Goal: Task Accomplishment & Management: Manage account settings

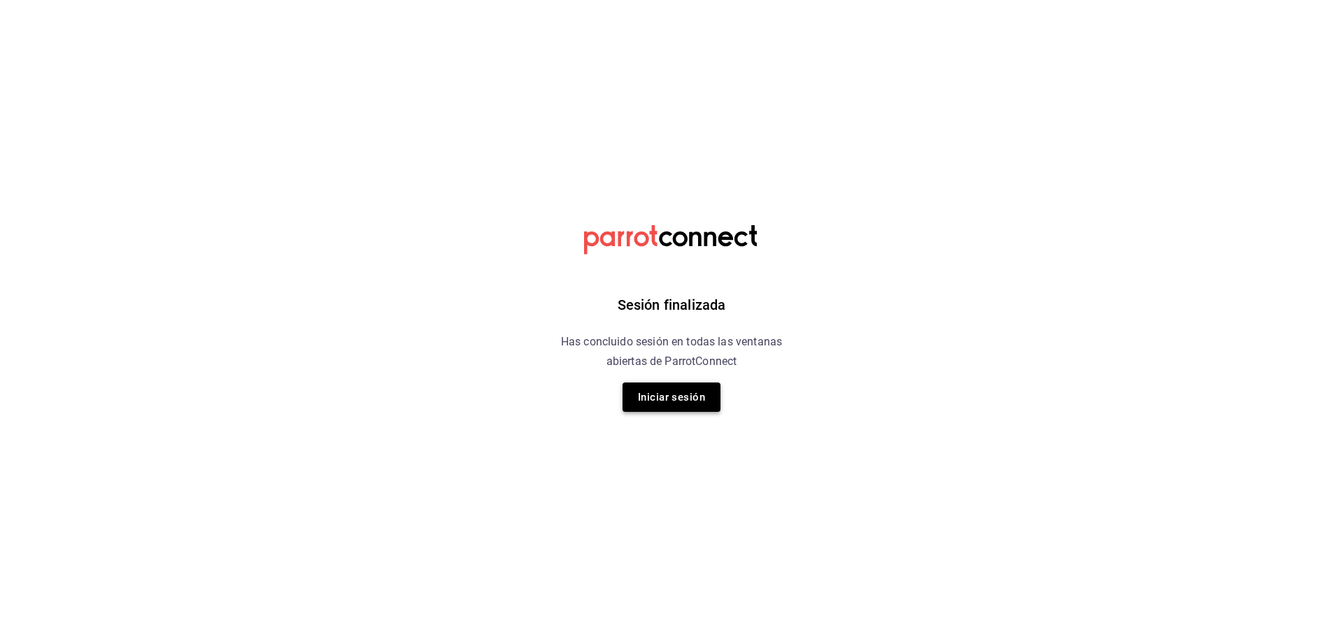
click at [670, 385] on button "Iniciar sesión" at bounding box center [672, 397] width 98 height 29
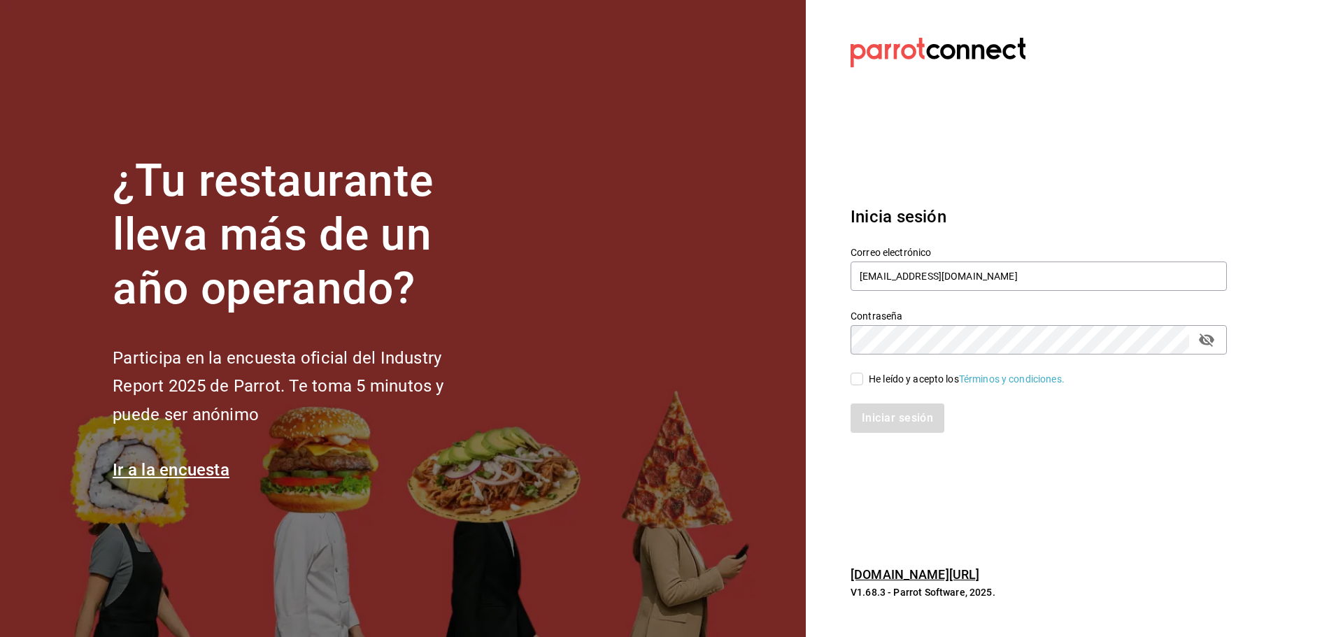
click at [884, 381] on div "He leído y acepto los Términos y condiciones." at bounding box center [967, 379] width 196 height 15
click at [863, 381] on input "He leído y acepto los Términos y condiciones." at bounding box center [857, 379] width 13 height 13
checkbox input "true"
click at [889, 413] on button "Iniciar sesión" at bounding box center [898, 418] width 95 height 29
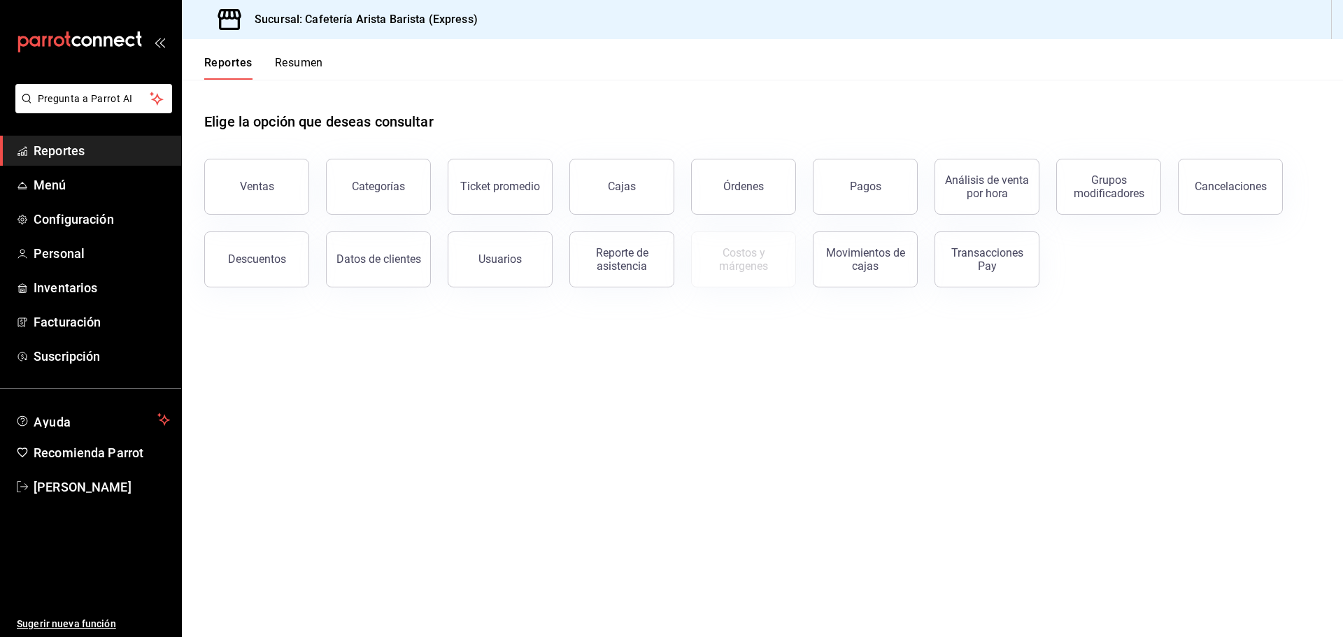
click at [306, 69] on button "Resumen" at bounding box center [299, 68] width 48 height 24
click at [302, 62] on button "Resumen" at bounding box center [299, 68] width 48 height 24
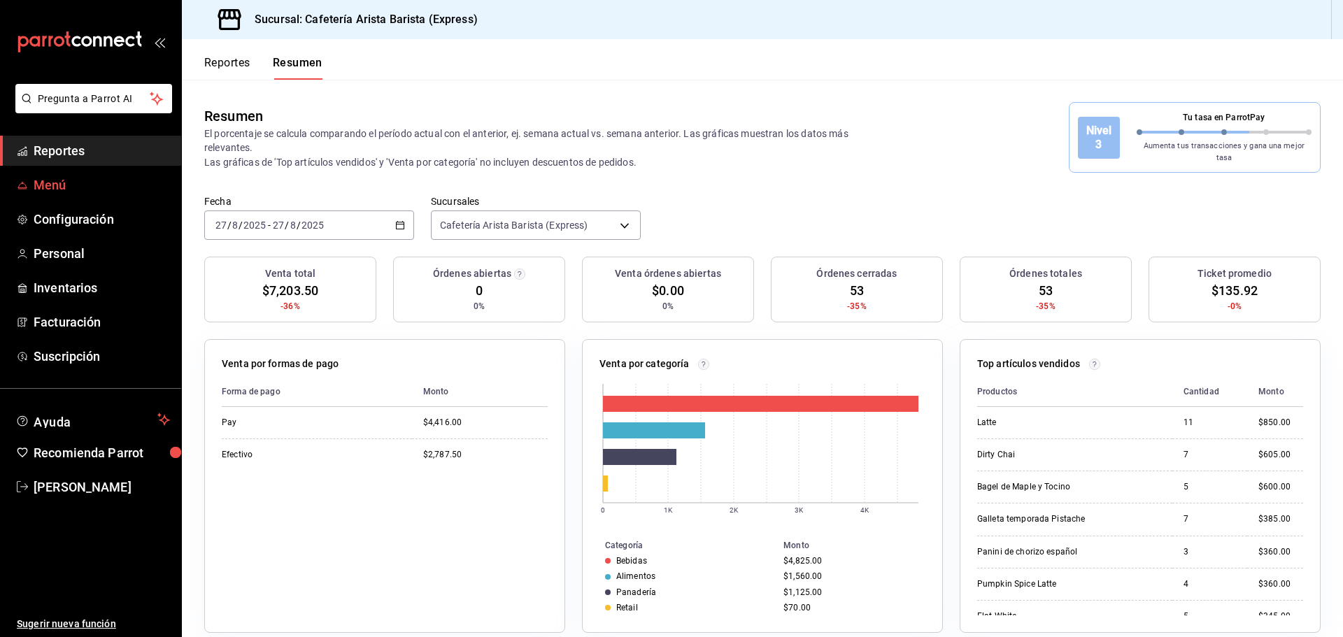
click at [83, 177] on span "Menú" at bounding box center [102, 185] width 136 height 19
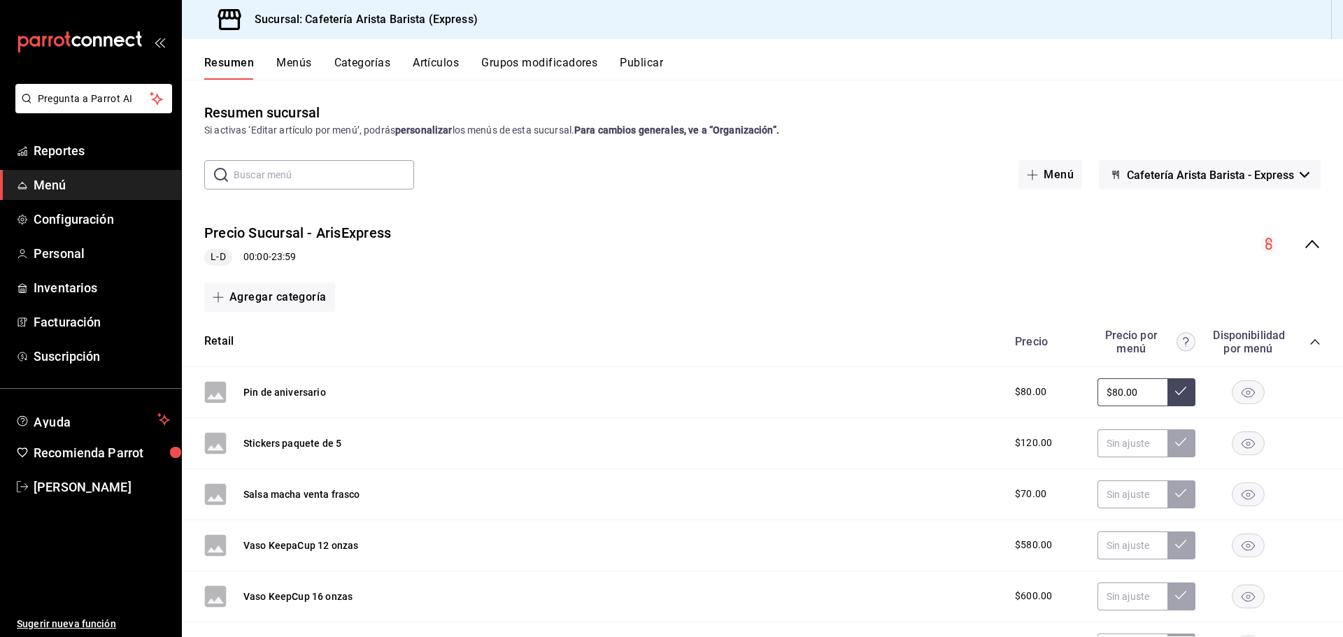
click at [454, 67] on button "Artículos" at bounding box center [436, 68] width 46 height 24
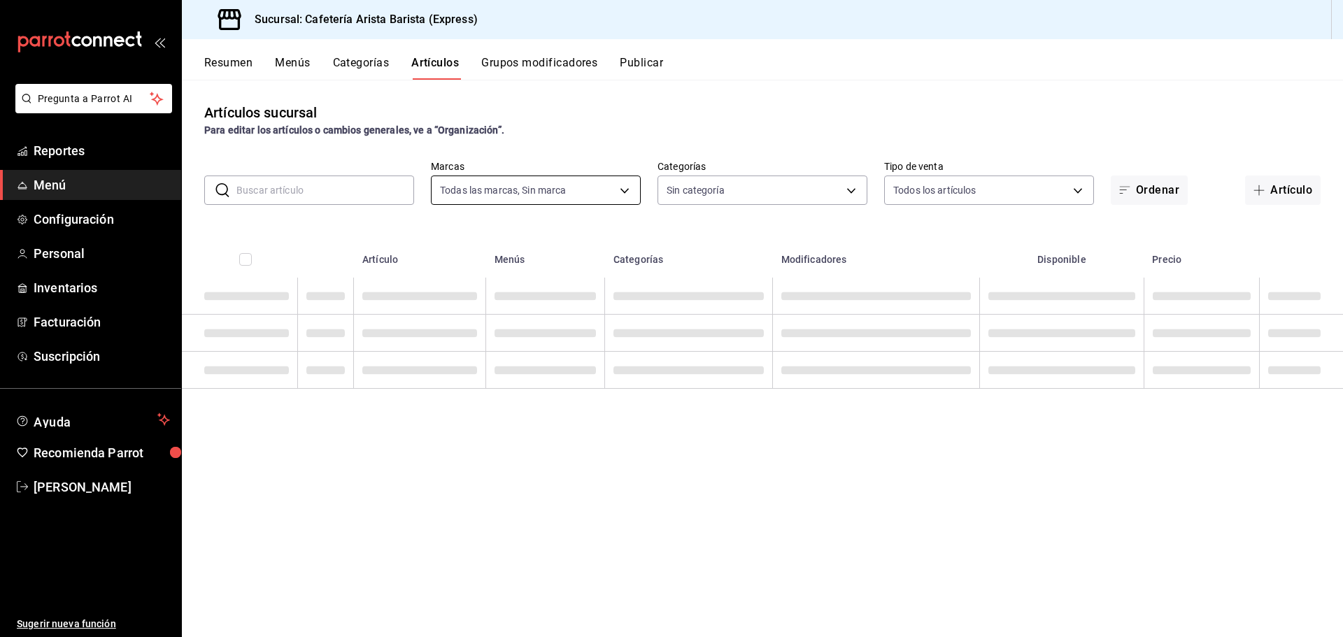
type input "1aa7263e-2fd1-44cb-84e9-62954ac4e21b"
type input "00d93563-4c88-4512-9b3b-d469c054ceba,6f893c54-e7c3-43ef-9236-d09dadec2844,296ad…"
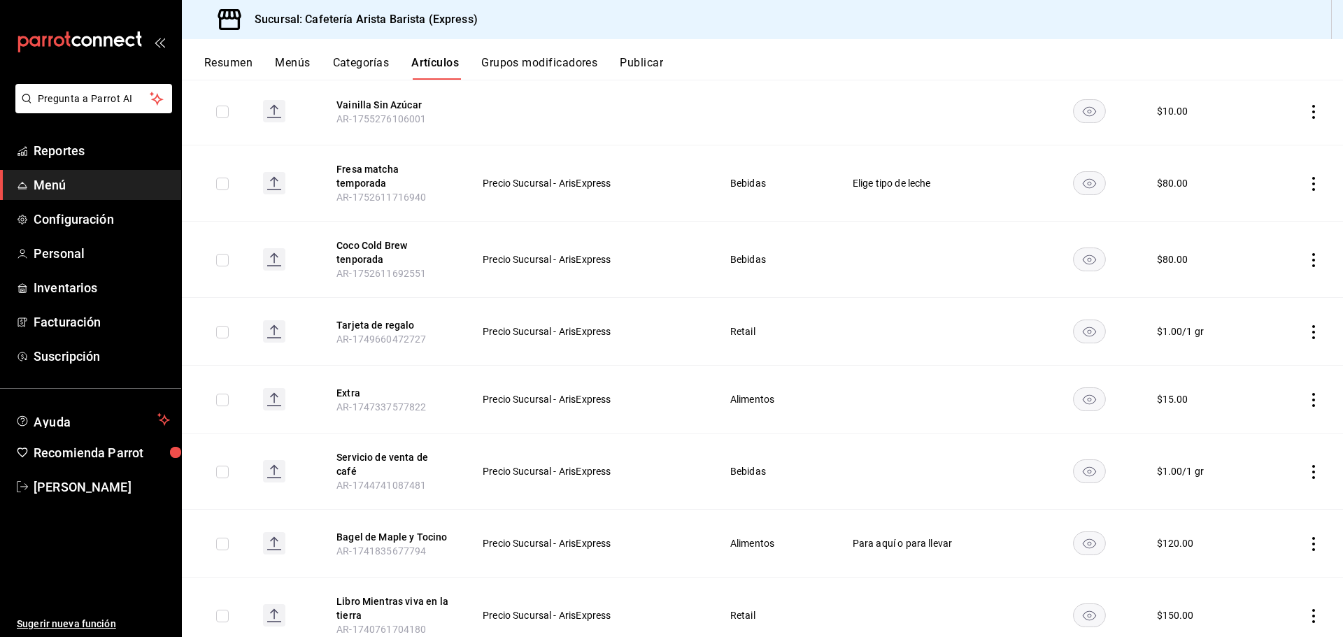
scroll to position [350, 0]
click at [237, 64] on button "Resumen" at bounding box center [228, 68] width 48 height 24
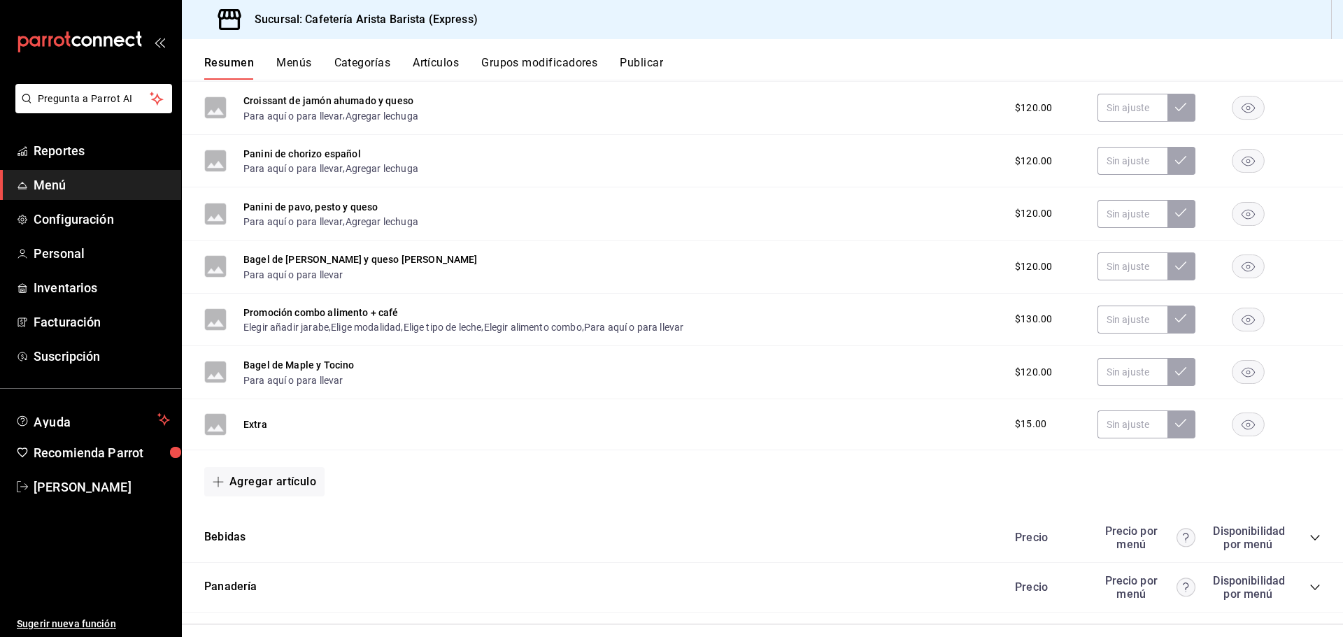
scroll to position [926, 0]
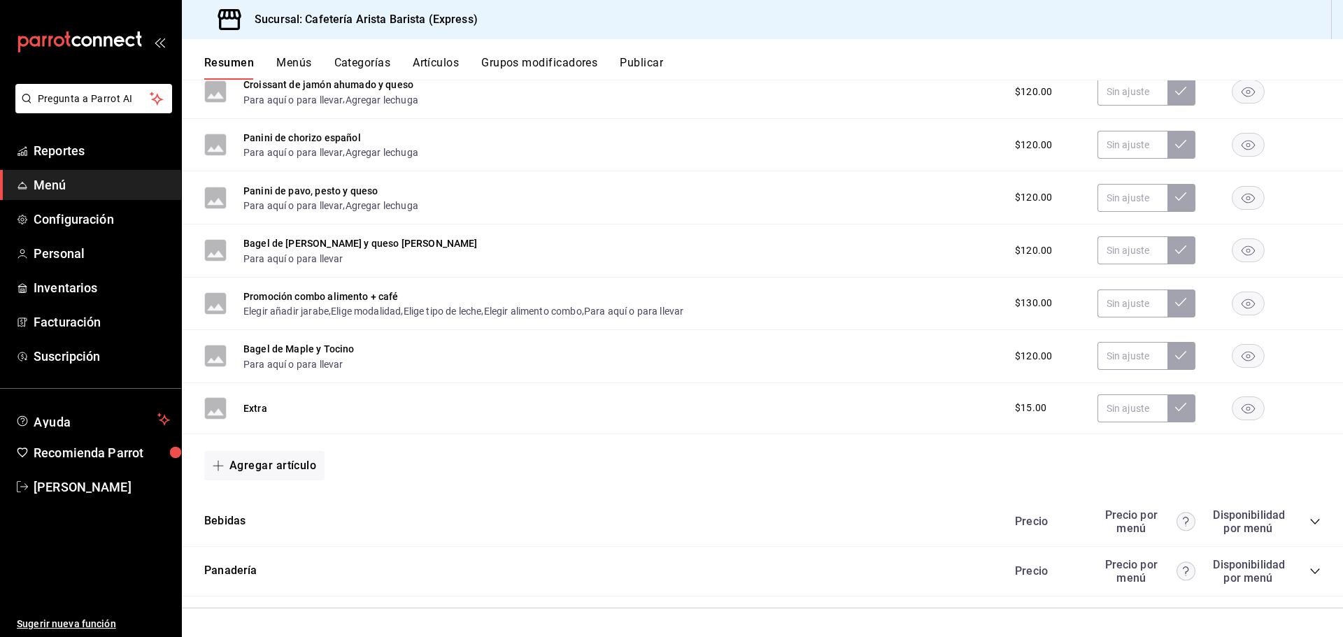
click at [382, 553] on div "Panadería Precio Precio por menú Disponibilidad por menú" at bounding box center [762, 572] width 1161 height 50
click at [376, 562] on div "Panadería Precio Precio por menú Disponibilidad por menú" at bounding box center [762, 572] width 1161 height 50
click at [1309, 569] on icon "collapse-category-row" at bounding box center [1314, 571] width 11 height 11
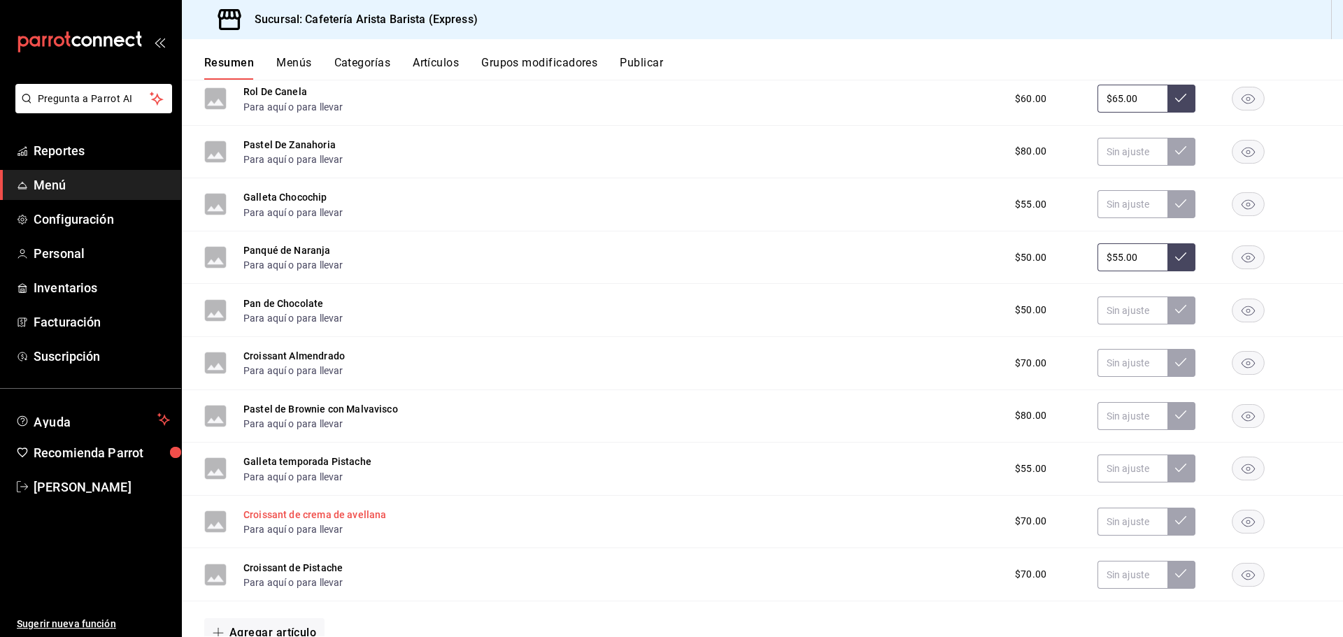
scroll to position [1560, 0]
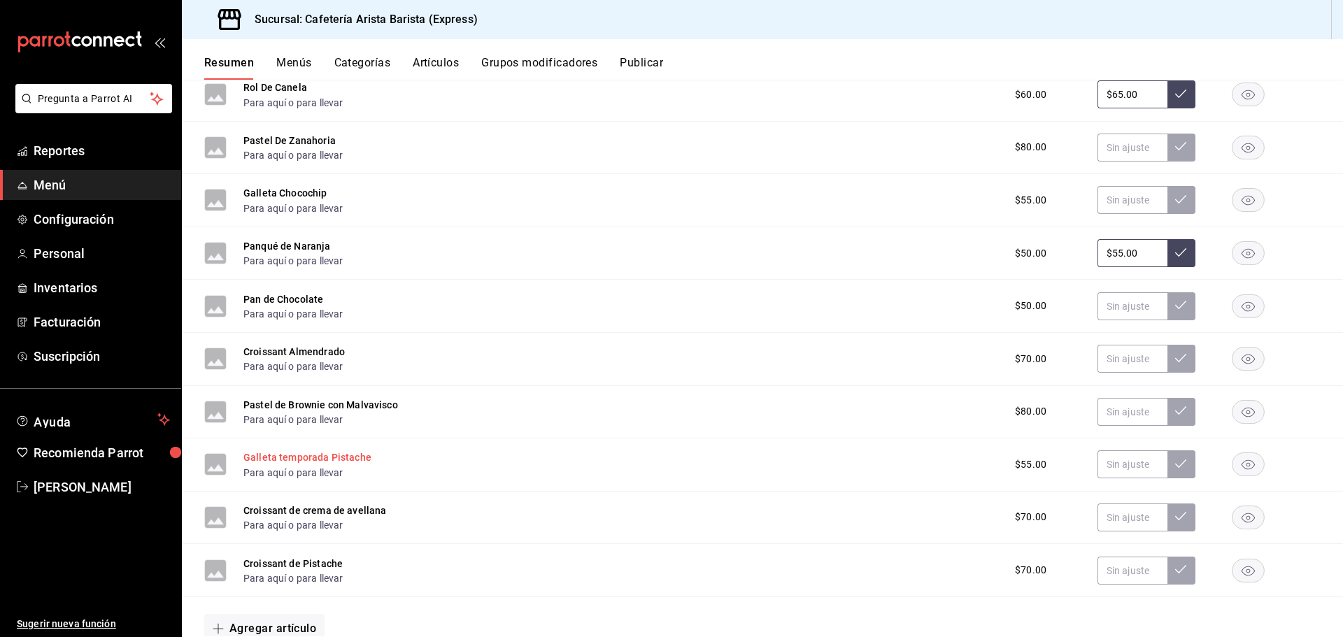
click at [303, 458] on button "Galleta temporada Pistache" at bounding box center [307, 457] width 128 height 14
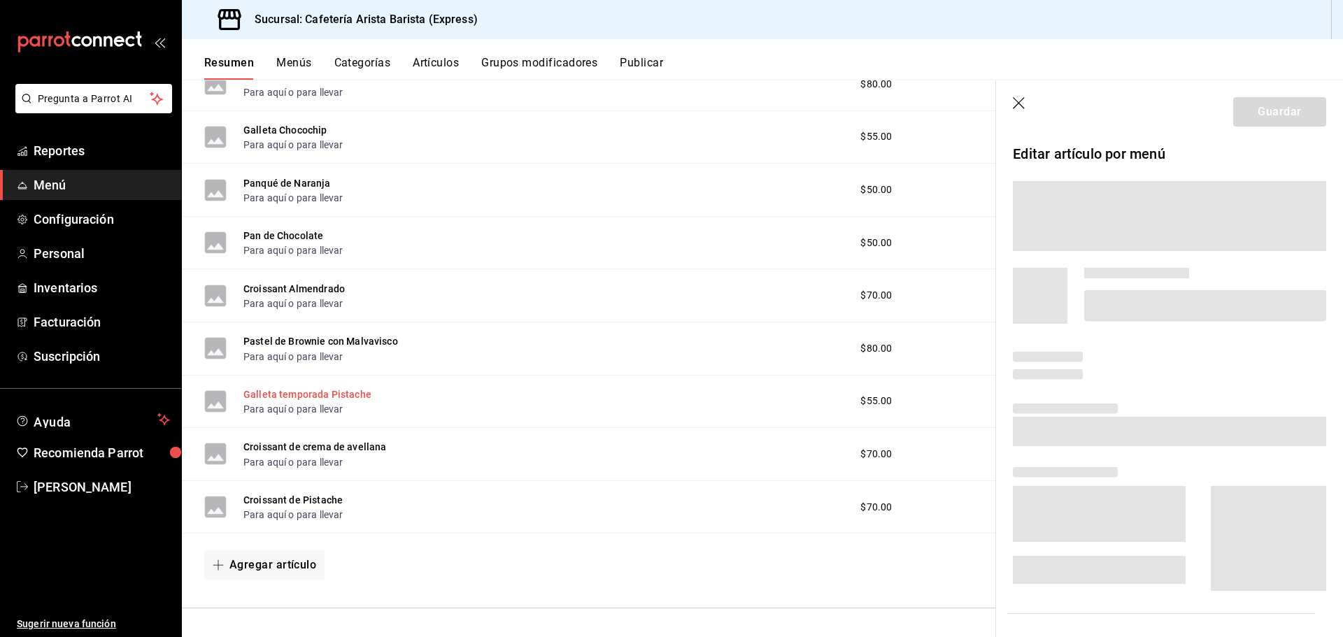
scroll to position [1462, 0]
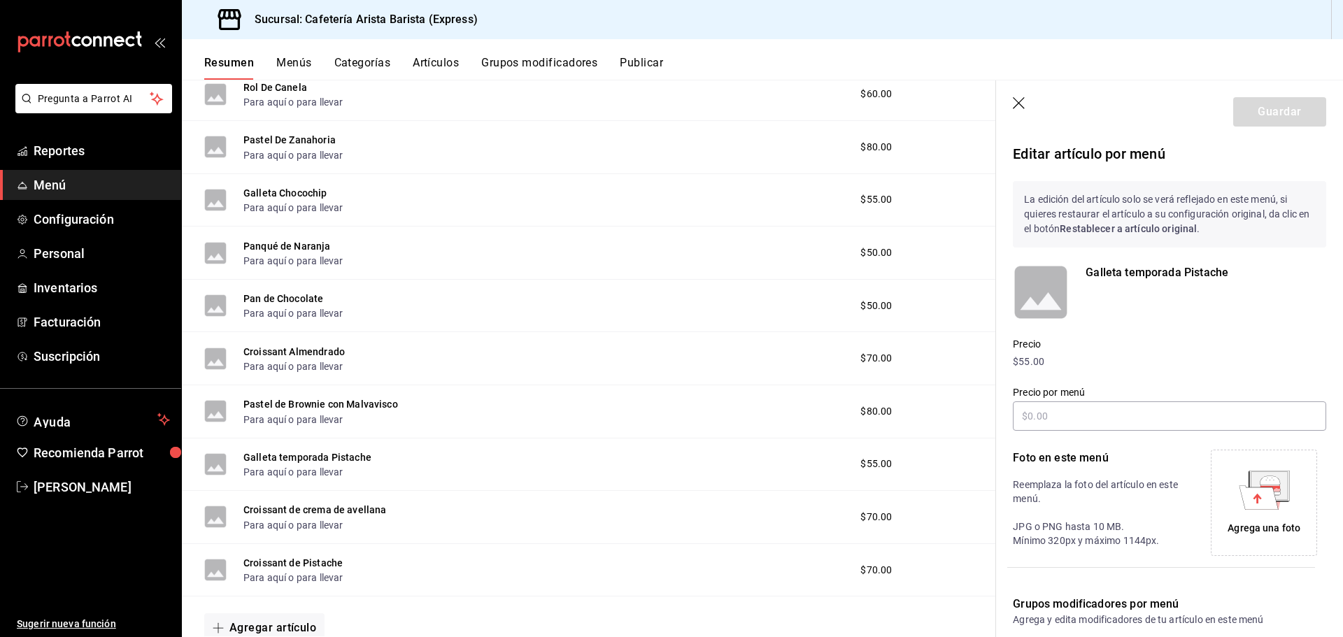
click at [436, 66] on button "Artículos" at bounding box center [436, 68] width 46 height 24
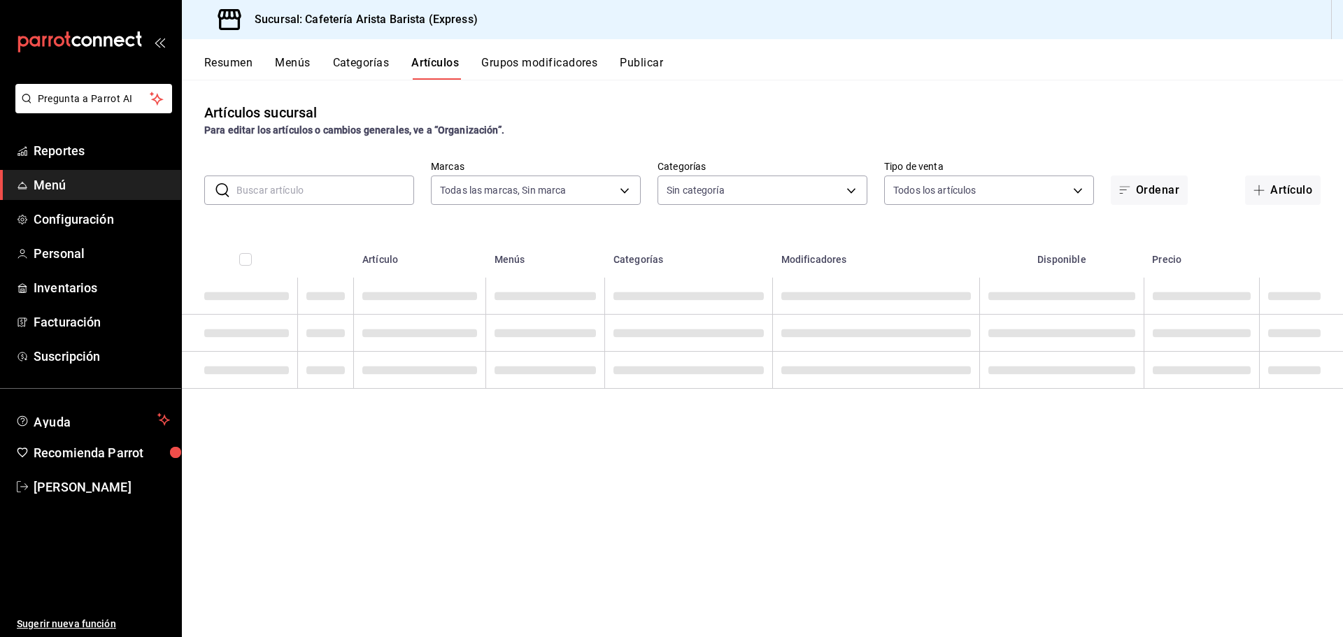
type input "1aa7263e-2fd1-44cb-84e9-62954ac4e21b"
type input "00d93563-4c88-4512-9b3b-d469c054ceba,6f893c54-e7c3-43ef-9236-d09dadec2844,296ad…"
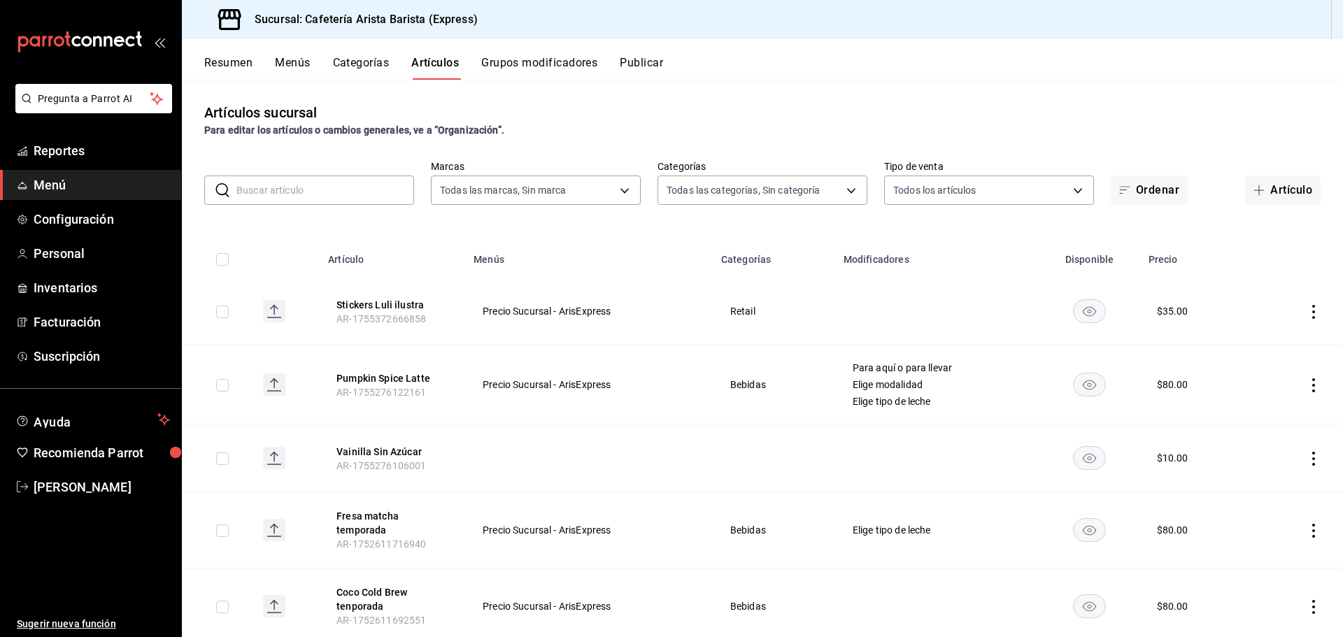
click at [336, 188] on input "text" at bounding box center [325, 190] width 178 height 28
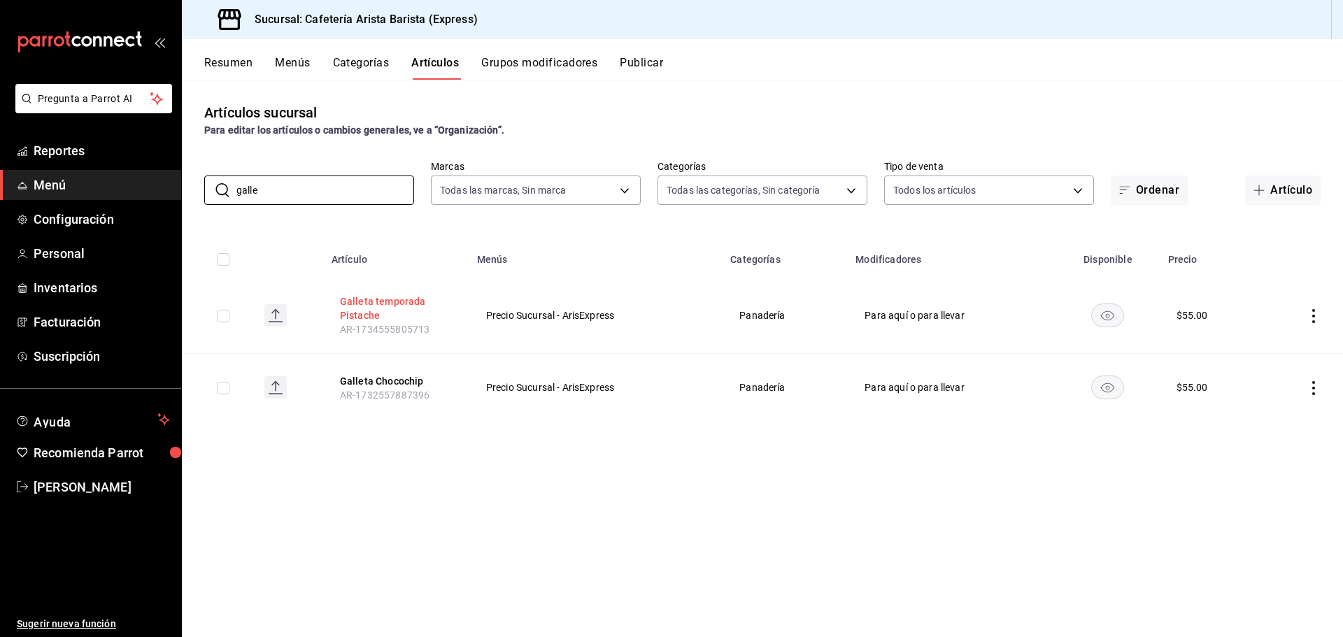
type input "galle"
click at [388, 306] on button "Galleta temporada Pistache" at bounding box center [396, 308] width 112 height 28
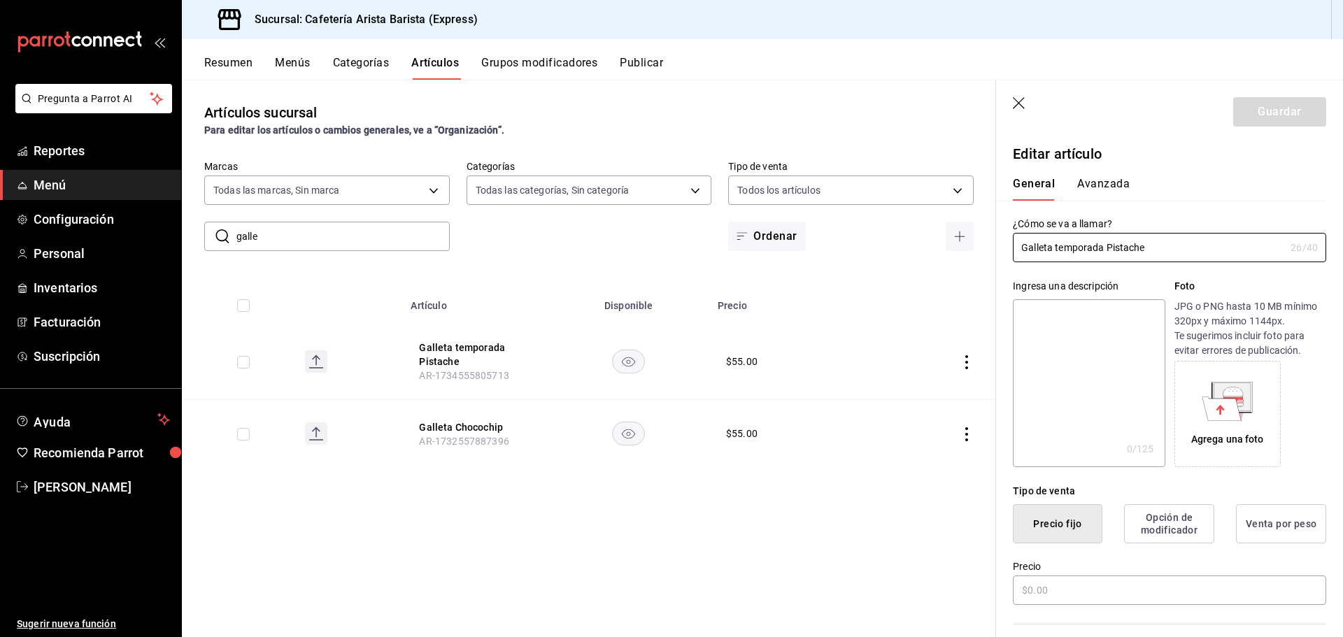
type input "$55.00"
click at [1080, 248] on input "Galleta temporada Pistache" at bounding box center [1149, 248] width 272 height 28
type input "Galleta Pistache"
click at [1253, 118] on button "Guardar" at bounding box center [1279, 111] width 93 height 29
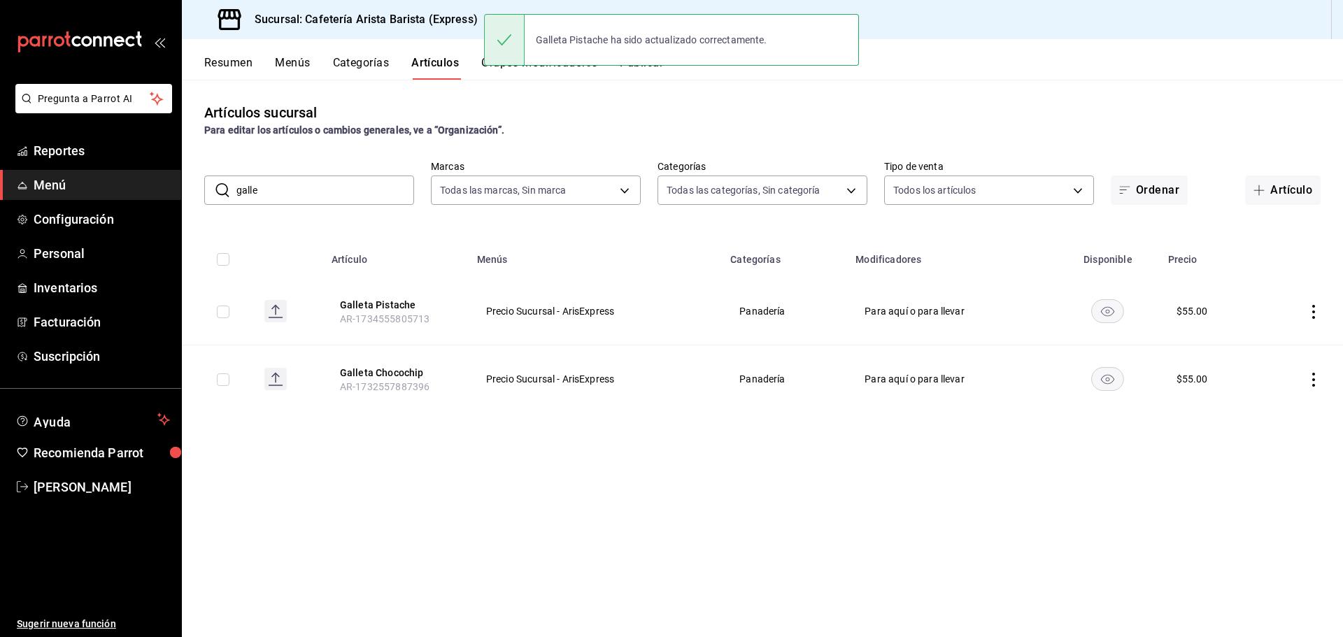
click at [258, 61] on div "Resumen Menús Categorías Artículos Grupos modificadores Publicar" at bounding box center [773, 68] width 1139 height 24
click at [252, 61] on button "Resumen" at bounding box center [228, 68] width 48 height 24
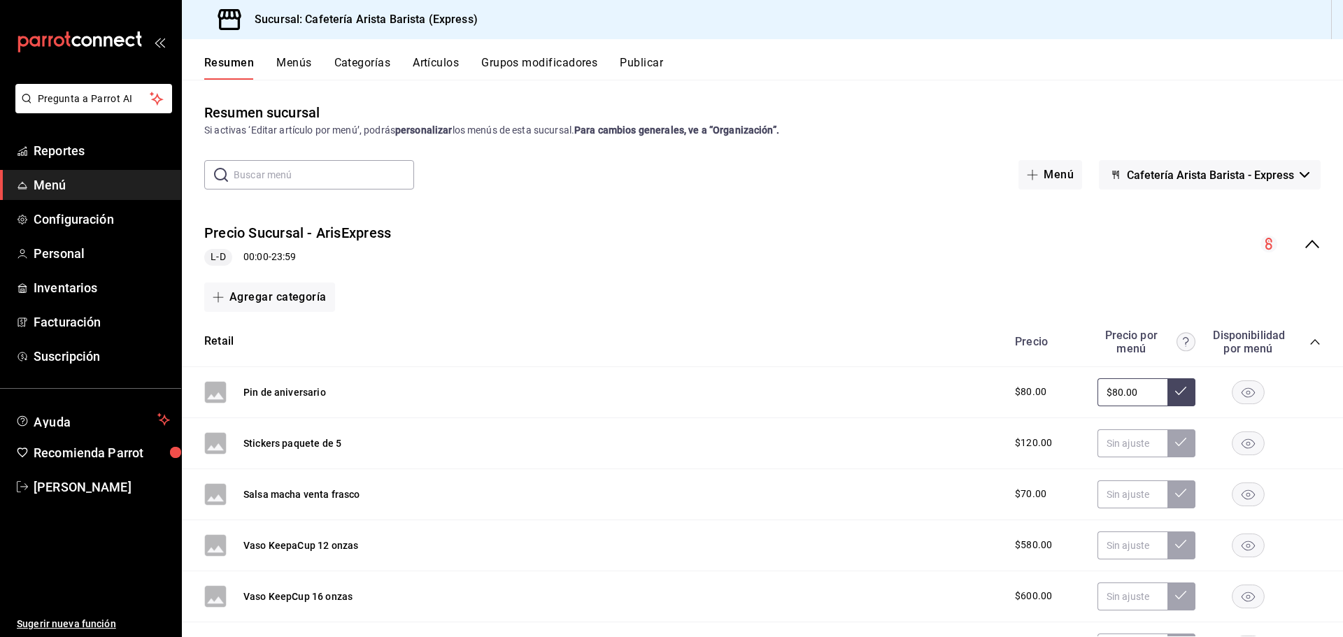
click at [649, 80] on div "Resumen sucursal Si activas ‘Editar artículo por menú’, podrás personalizar los…" at bounding box center [762, 358] width 1161 height 557
click at [646, 76] on button "Publicar" at bounding box center [641, 68] width 43 height 24
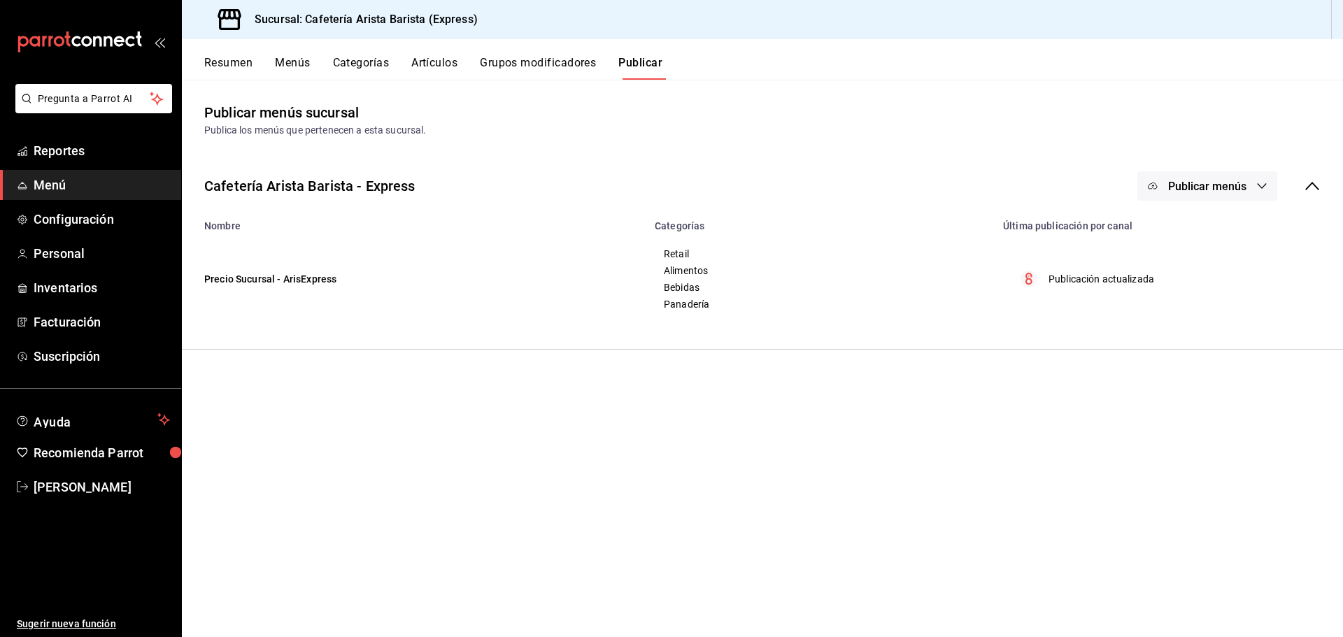
click at [1231, 184] on span "Publicar menús" at bounding box center [1207, 186] width 78 height 13
click at [1218, 237] on span "Punto de venta" at bounding box center [1227, 232] width 67 height 15
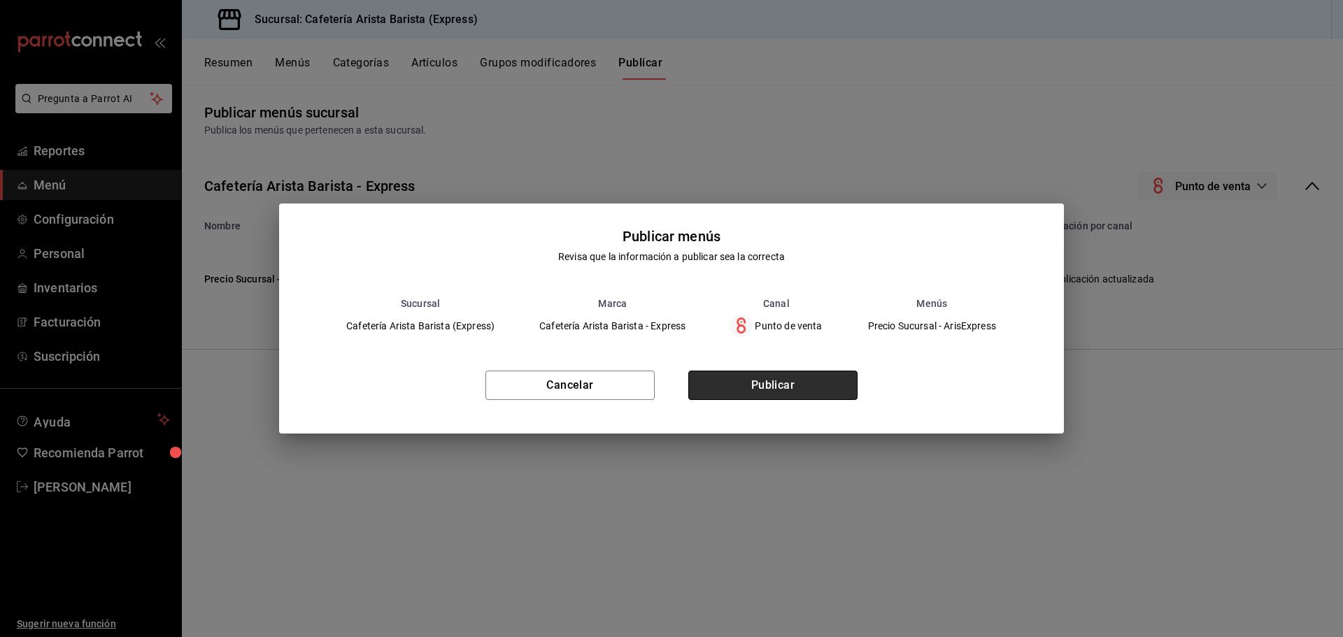
click at [813, 385] on button "Publicar" at bounding box center [772, 385] width 169 height 29
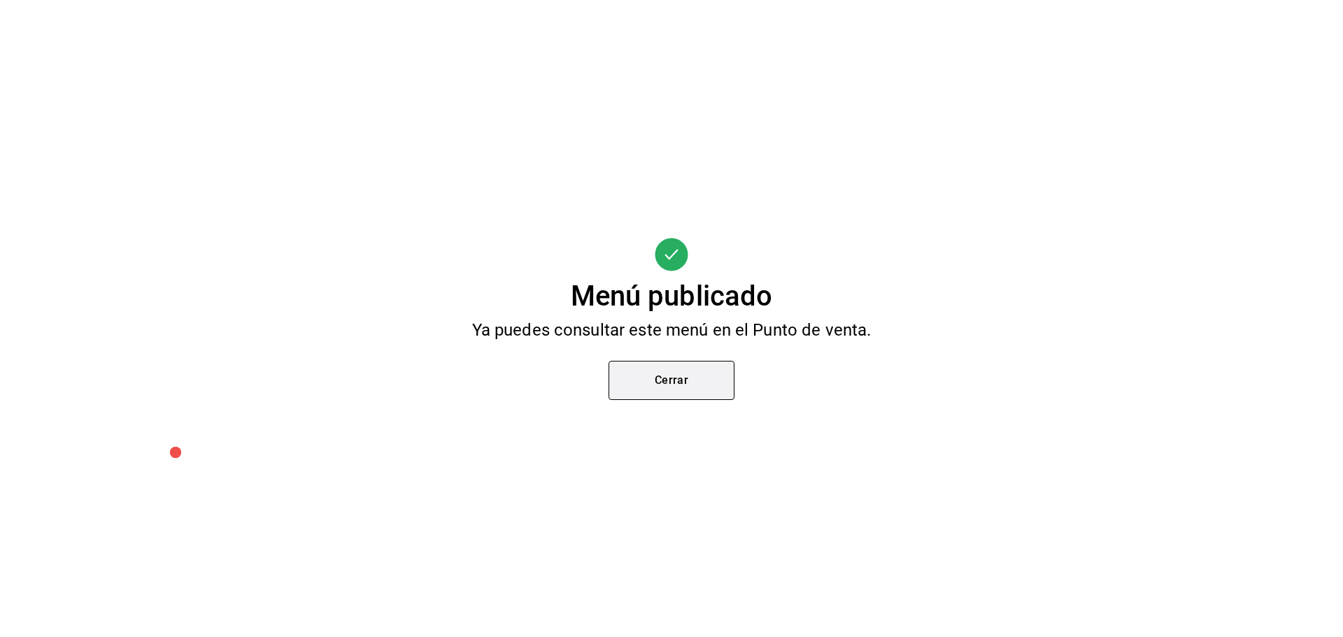
click at [678, 369] on button "Cerrar" at bounding box center [672, 380] width 126 height 39
